Goal: Task Accomplishment & Management: Use online tool/utility

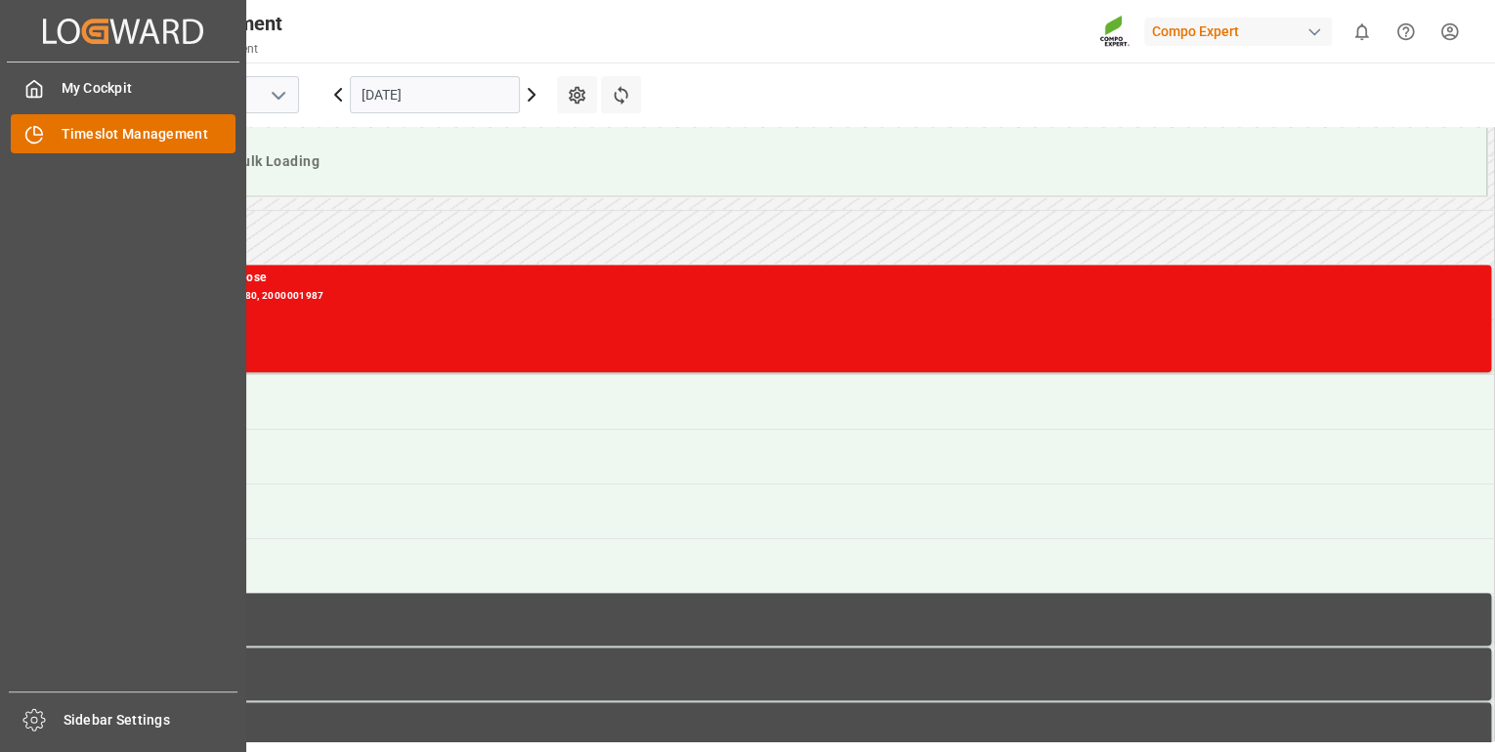
click at [136, 146] on div "Timeslot Management Timeslot Management" at bounding box center [123, 133] width 225 height 38
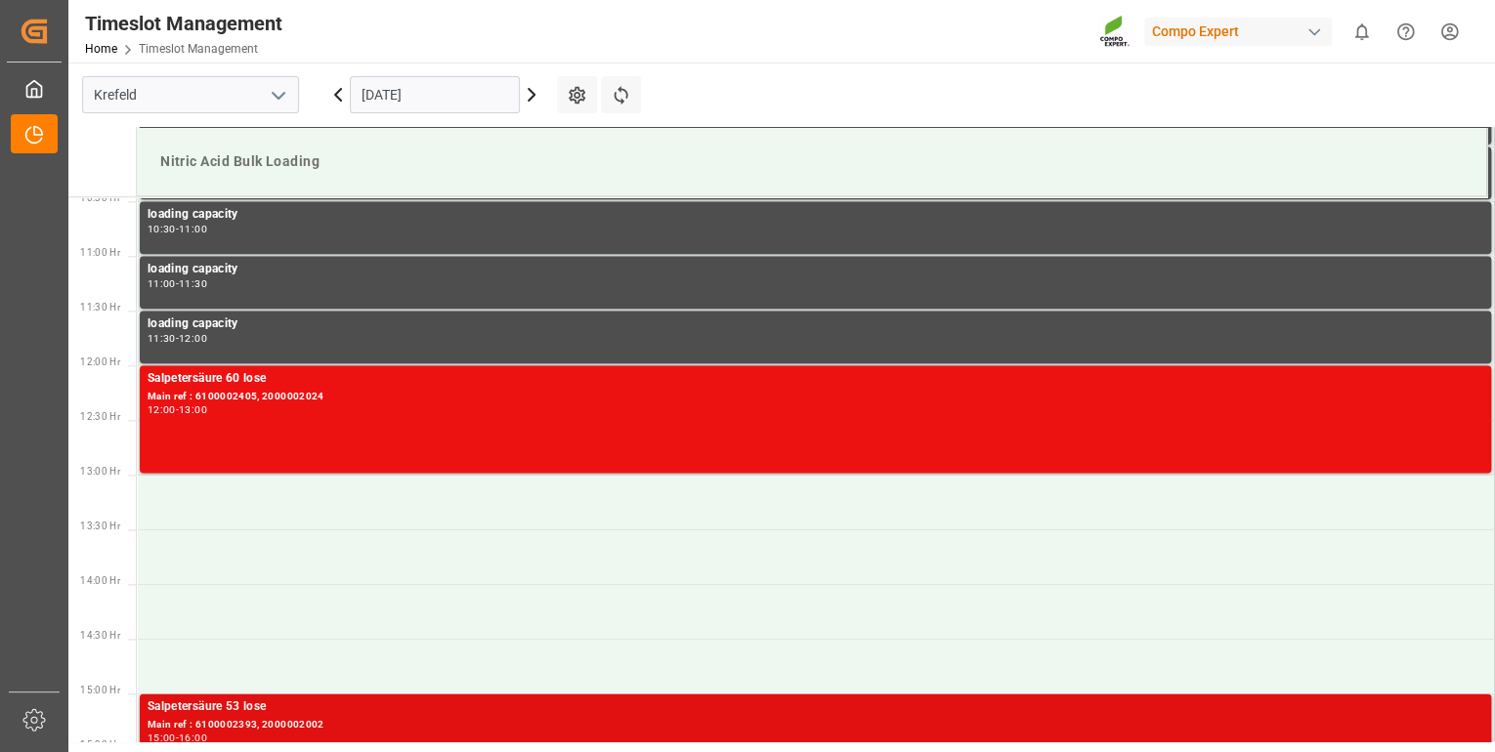
scroll to position [1223, 0]
